Goal: Information Seeking & Learning: Learn about a topic

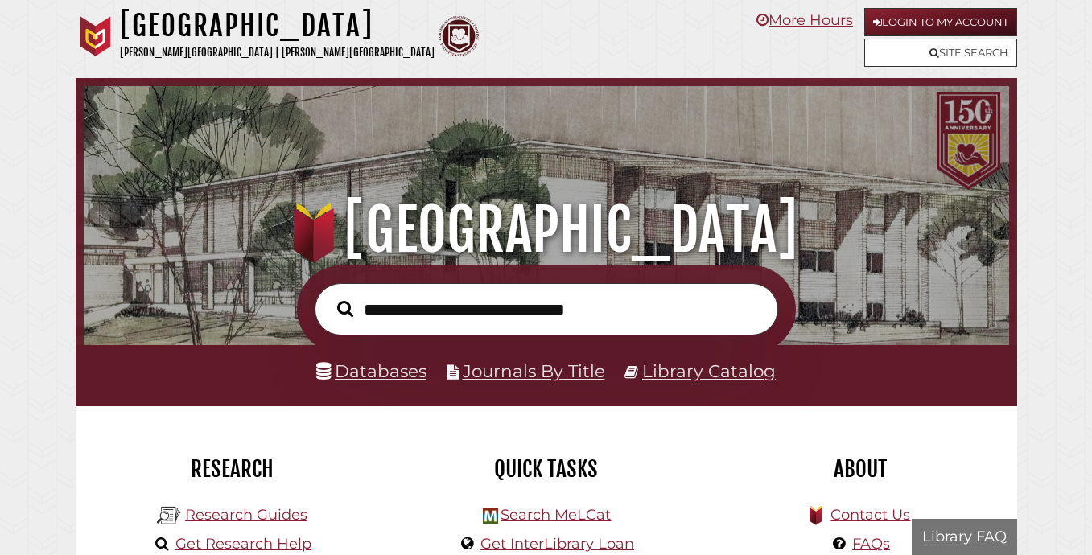
scroll to position [306, 917]
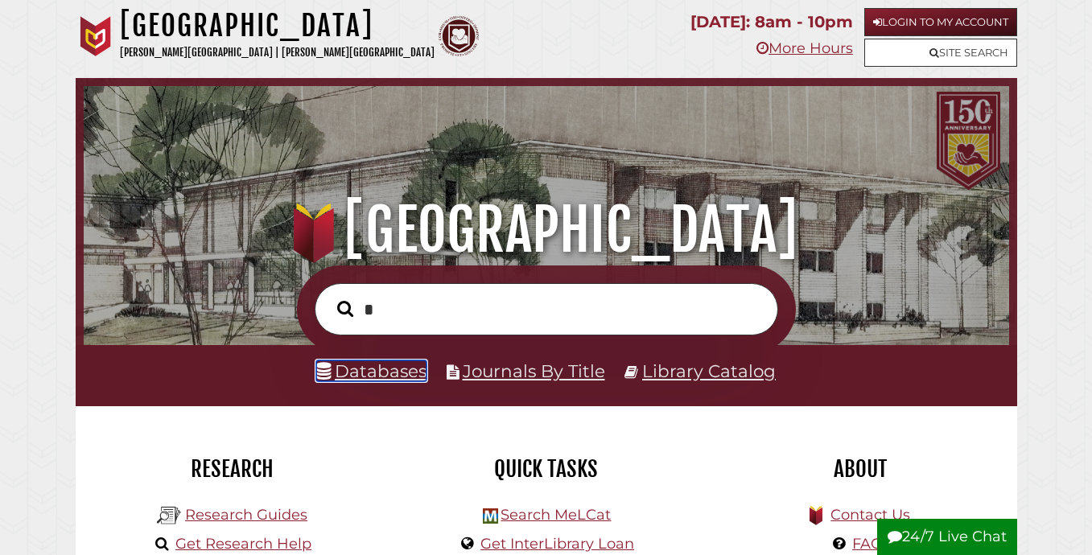
click at [381, 372] on link "Databases" at bounding box center [371, 370] width 110 height 21
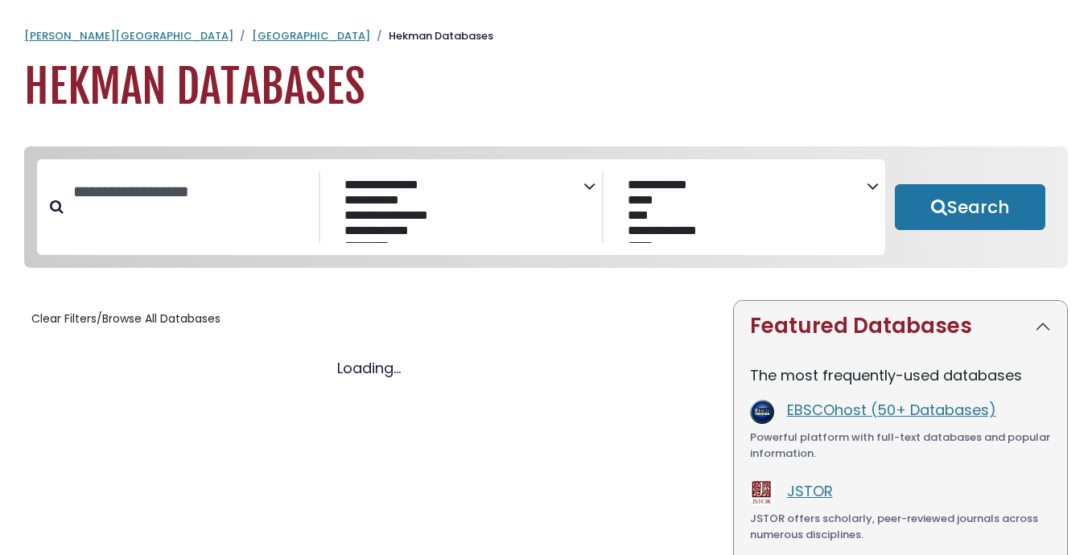
select select "Database Subject Filter"
select select "Database Vendors Filter"
select select "Database Subject Filter"
select select "Database Vendors Filter"
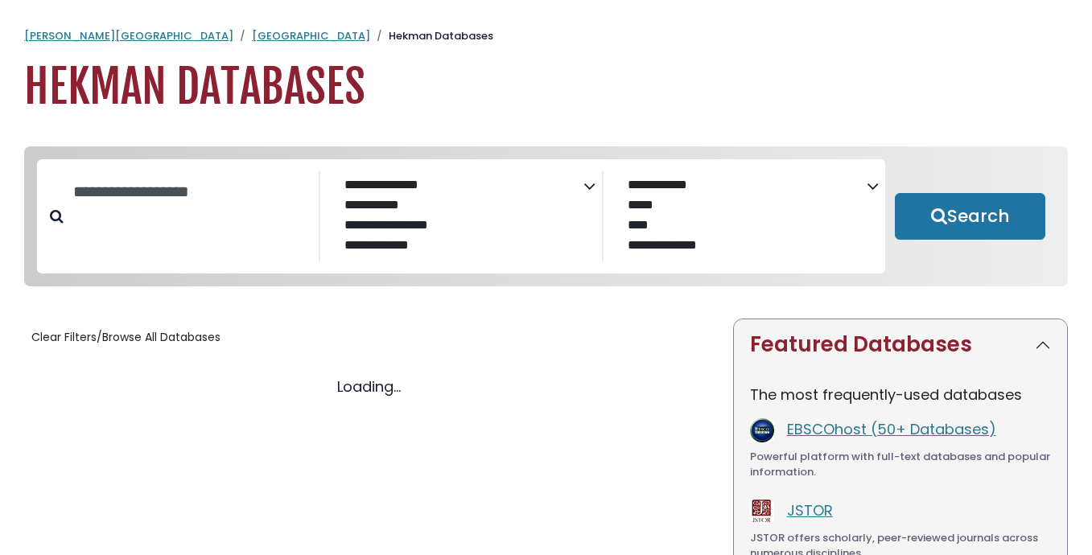
select select "Database Subject Filter"
select select "Database Vendors Filter"
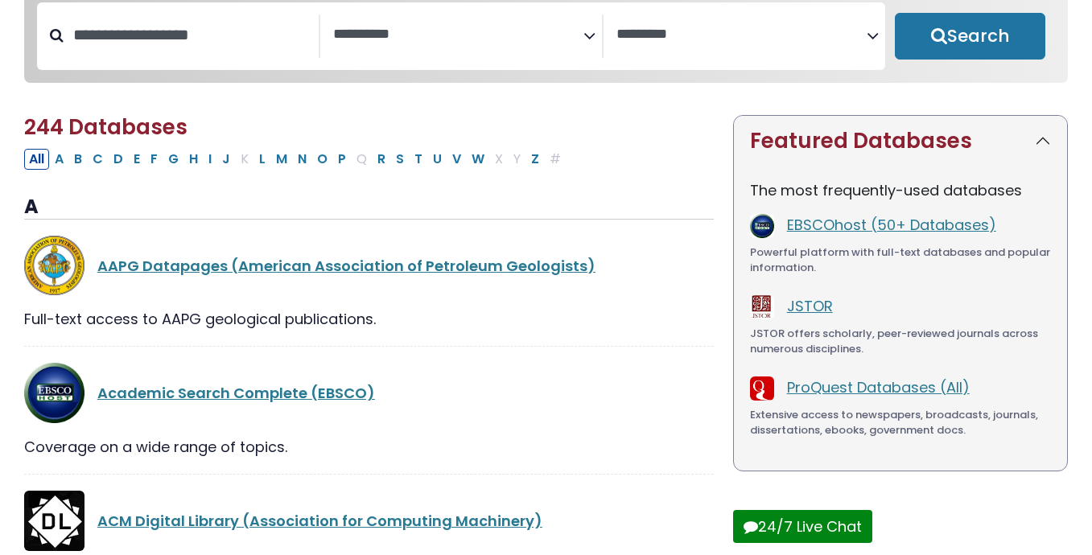
scroll to position [163, 0]
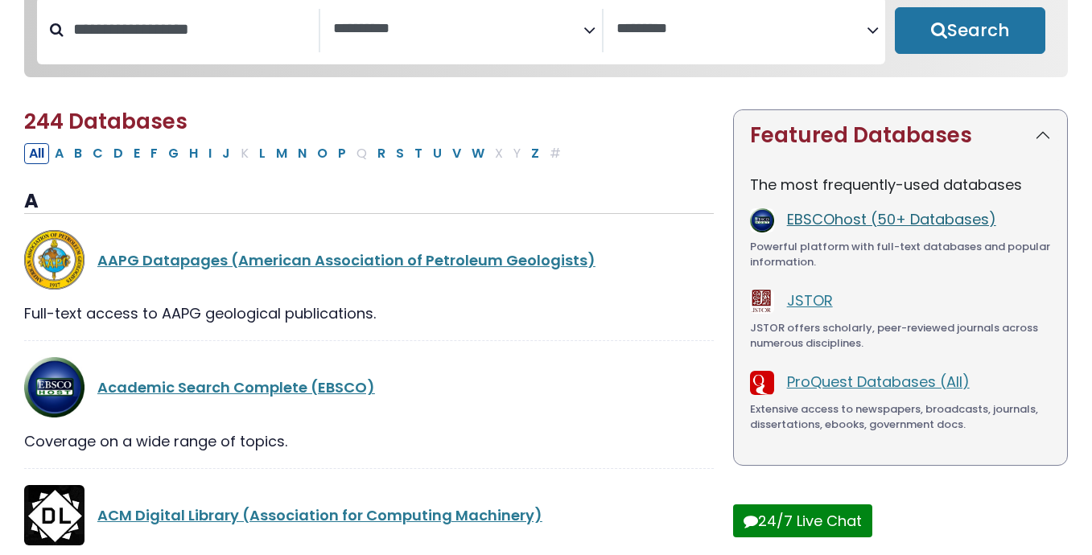
click at [911, 225] on link "EBSCOhost (50+ Databases)" at bounding box center [891, 219] width 209 height 20
